Goal: Task Accomplishment & Management: Use online tool/utility

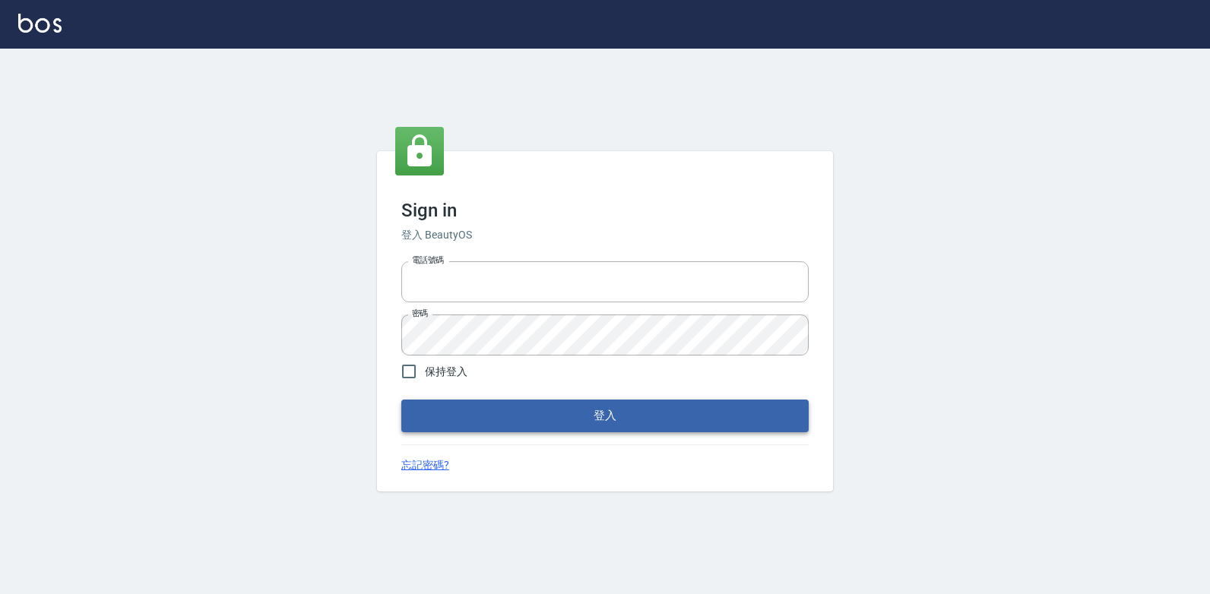
type input "047265856"
click at [593, 408] on button "登入" at bounding box center [604, 416] width 407 height 32
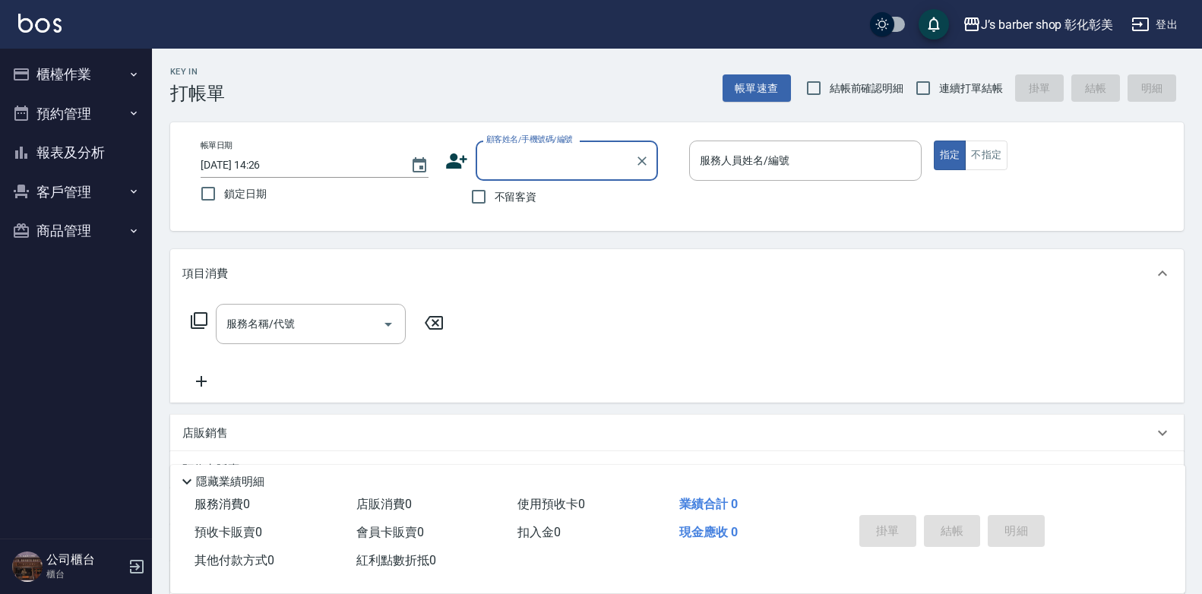
click at [252, 161] on input "[DATE] 14:26" at bounding box center [298, 165] width 195 height 25
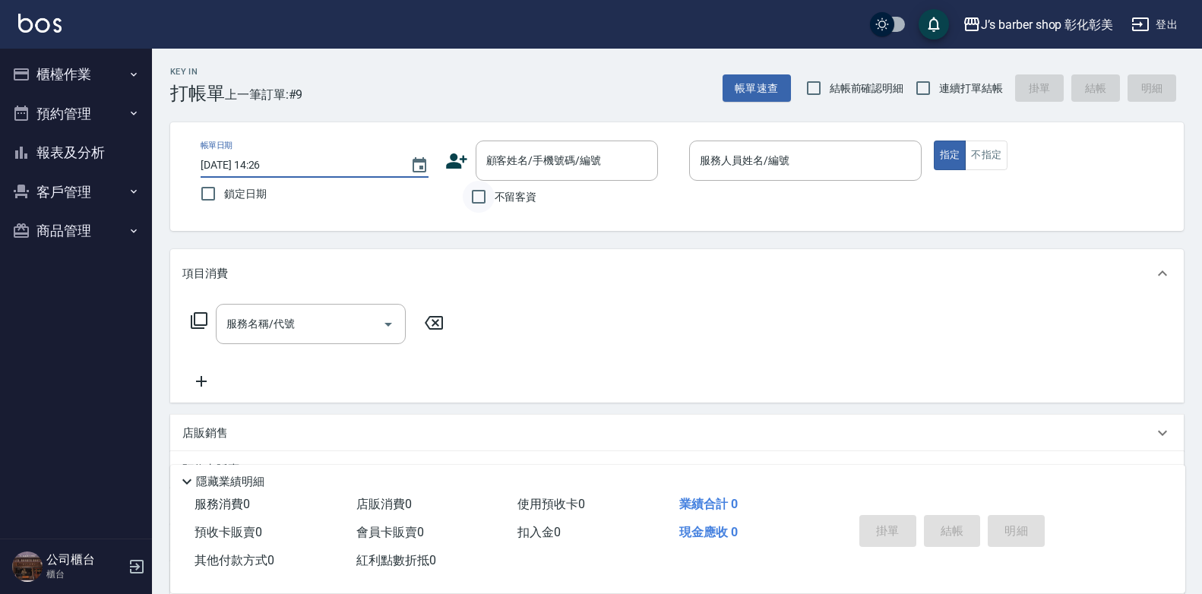
type input "[DATE] 14:26"
click at [483, 199] on input "不留客資" at bounding box center [479, 197] width 32 height 32
click at [480, 196] on input "不留客資" at bounding box center [479, 197] width 32 height 32
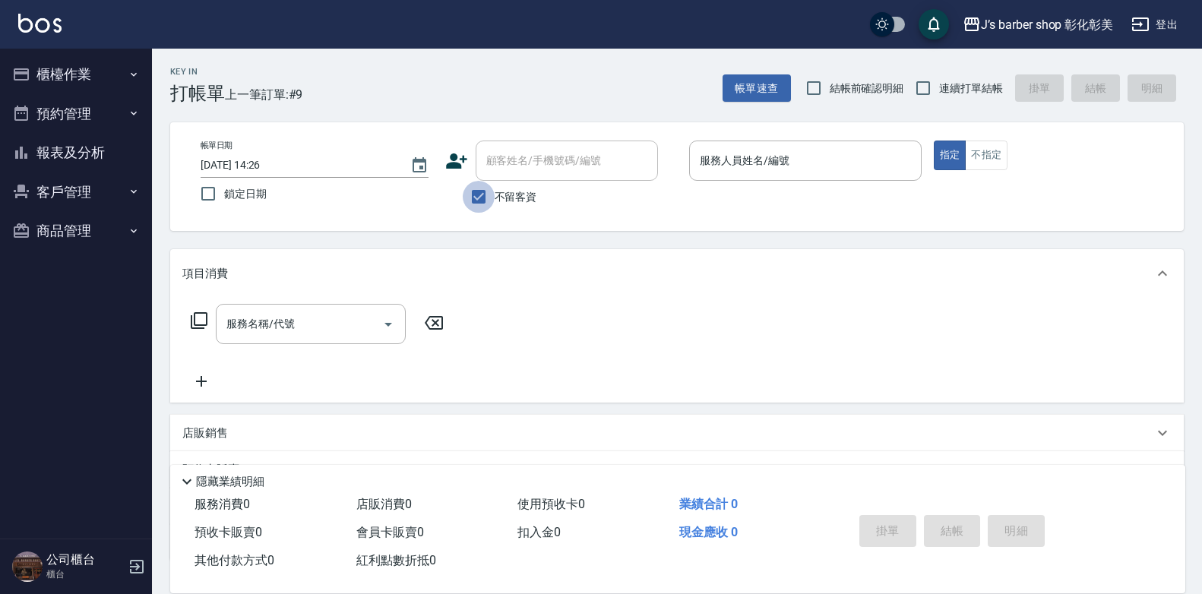
checkbox input "false"
click at [714, 178] on div "服務人員姓名/編號" at bounding box center [805, 161] width 233 height 40
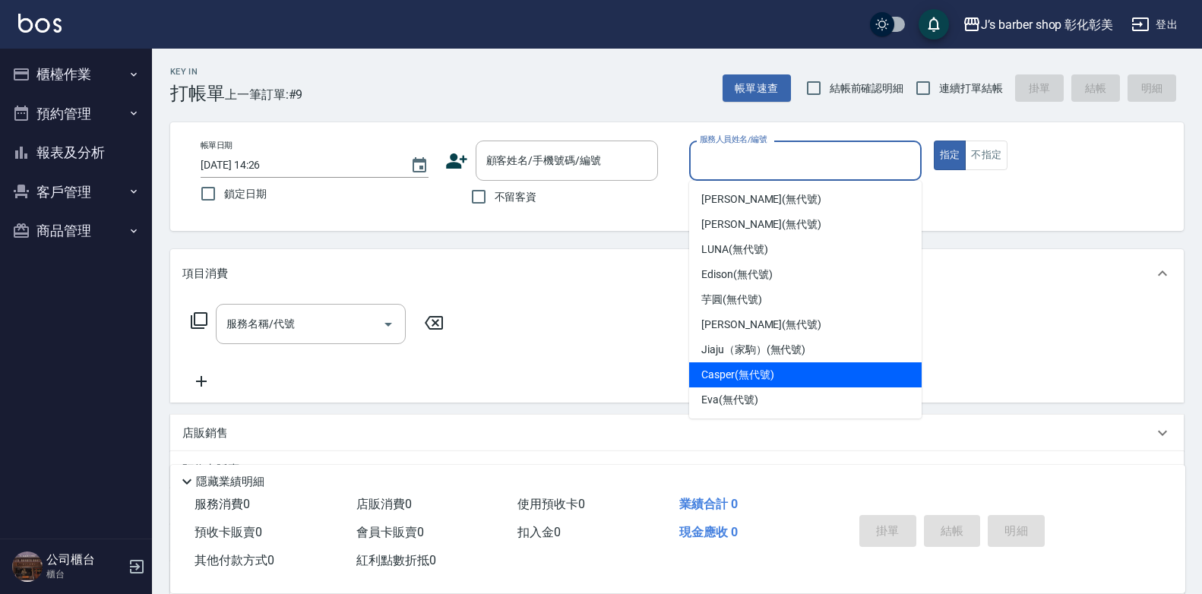
click at [719, 369] on span "Casper (無代號)" at bounding box center [737, 375] width 72 height 16
type input "Casper(無代號)"
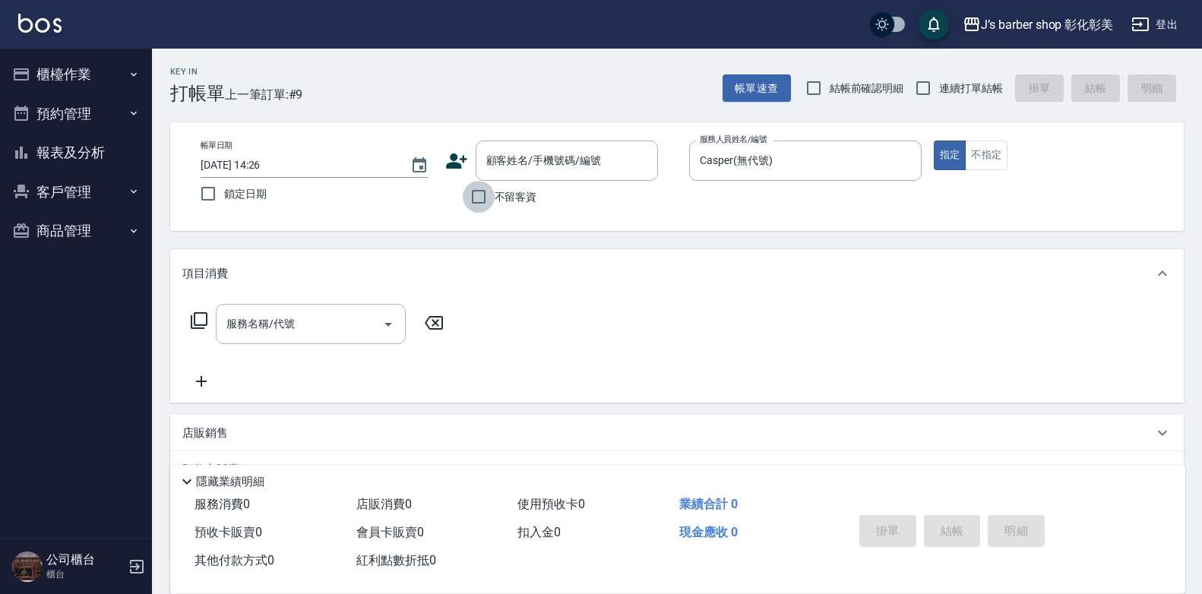
click at [473, 191] on input "不留客資" at bounding box center [479, 197] width 32 height 32
checkbox input "false"
click at [249, 163] on input "[DATE] 14:26" at bounding box center [298, 165] width 195 height 25
type input "[DATE] 14:26"
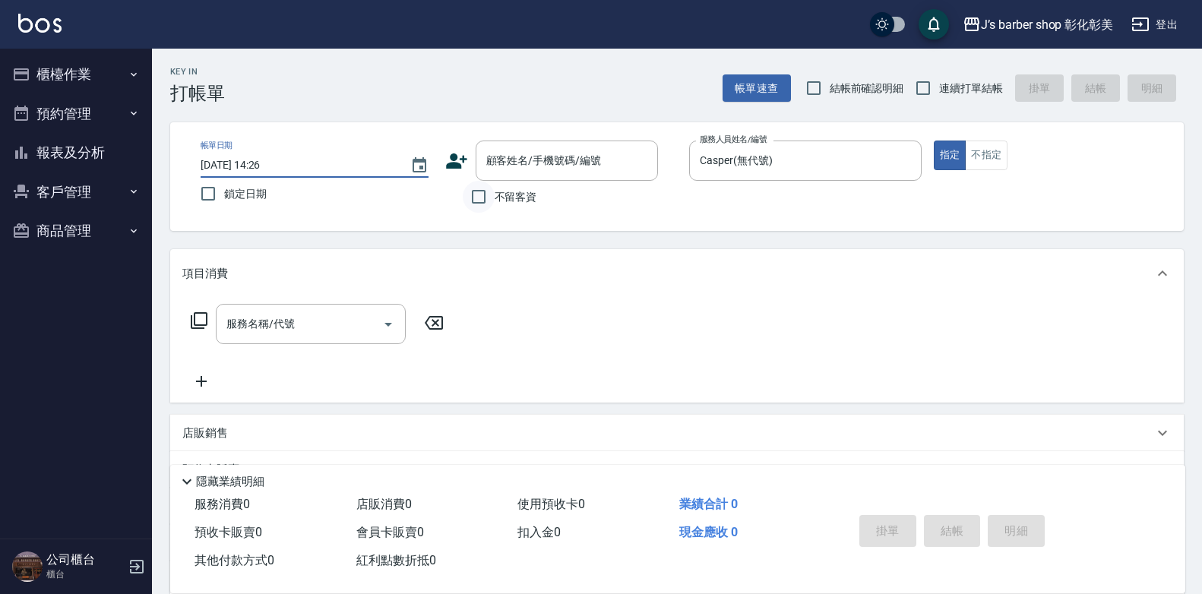
click at [476, 195] on input "不留客資" at bounding box center [479, 197] width 32 height 32
checkbox input "true"
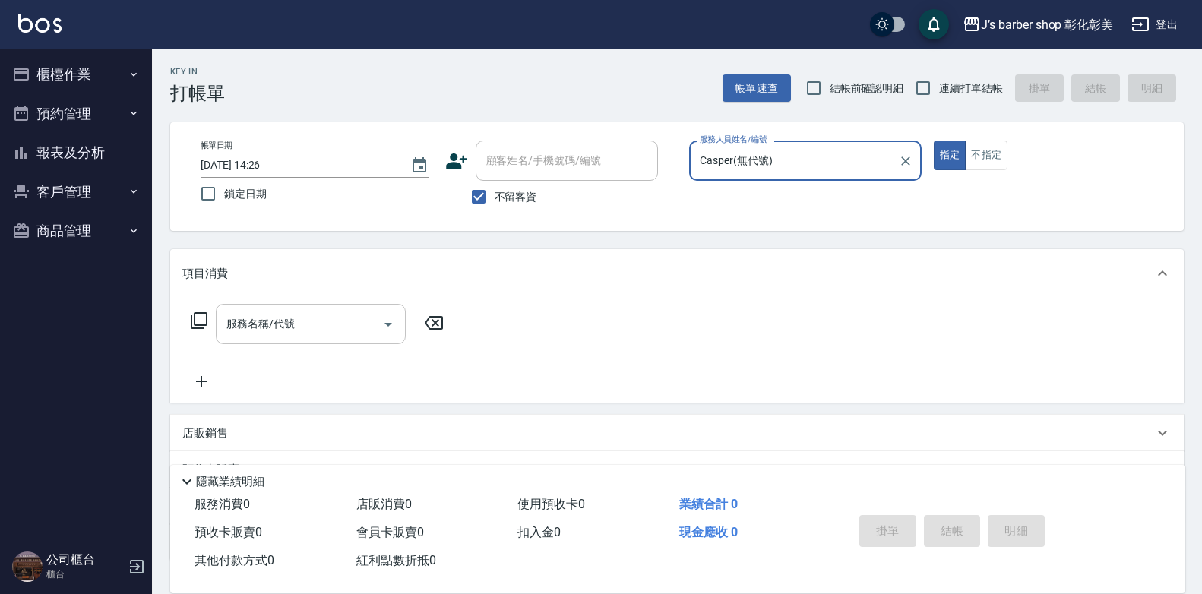
click at [293, 329] on div "服務名稱/代號 服務名稱/代號" at bounding box center [311, 324] width 190 height 40
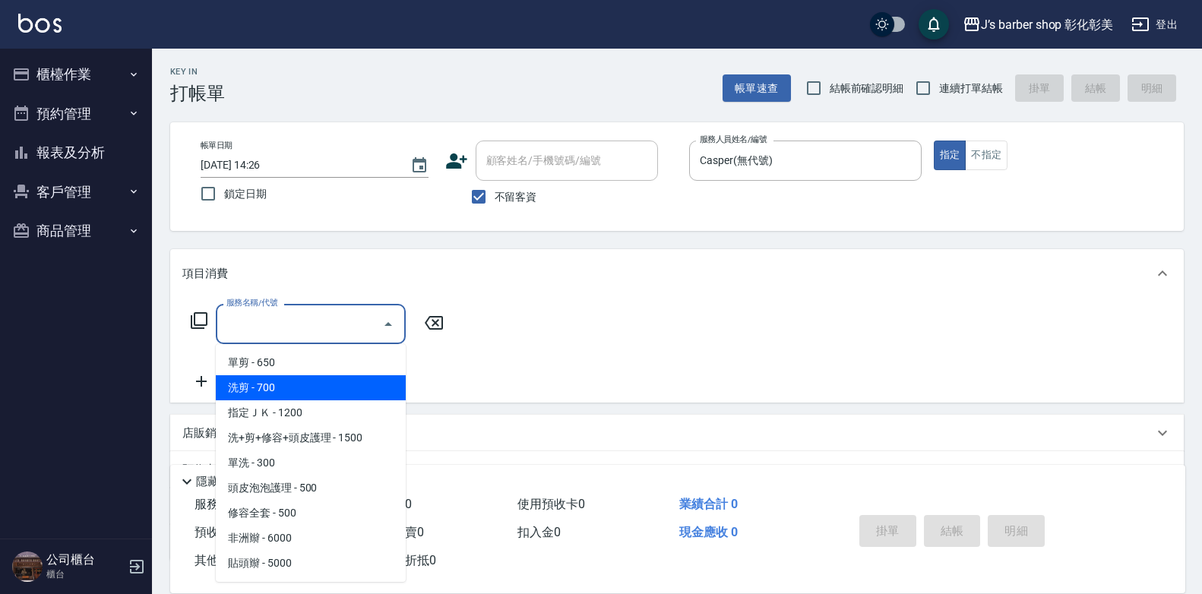
click at [280, 394] on span "洗剪 - 700" at bounding box center [311, 387] width 190 height 25
type input "洗剪(101)"
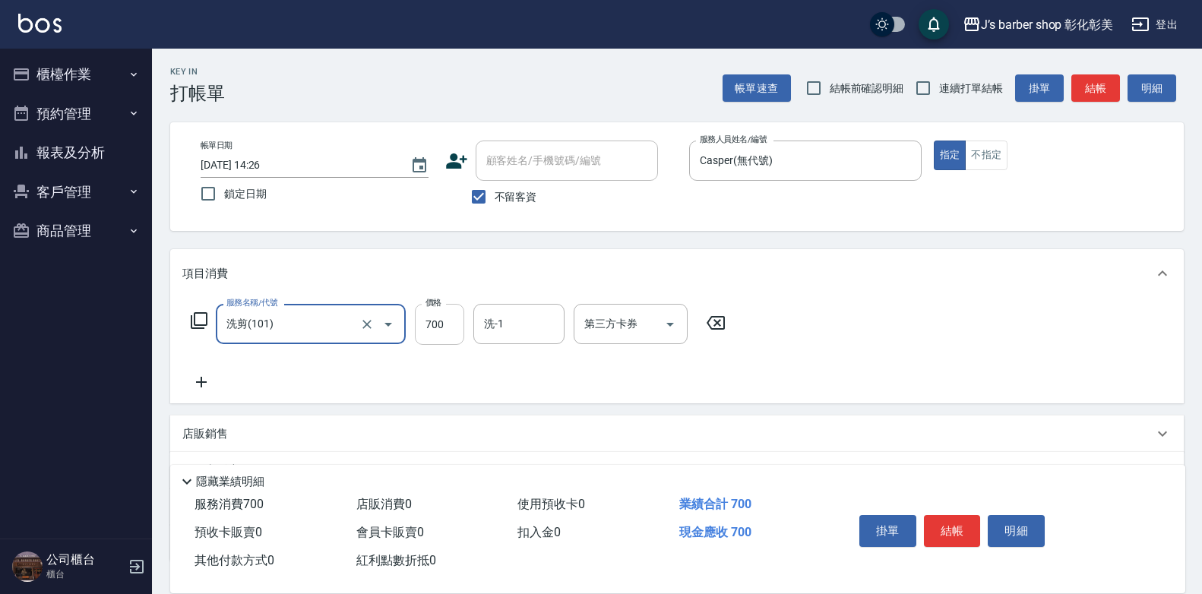
click at [433, 325] on input "700" at bounding box center [439, 324] width 49 height 41
type input "600"
click at [930, 521] on button "結帳" at bounding box center [952, 531] width 57 height 32
